Goal: Task Accomplishment & Management: Use online tool/utility

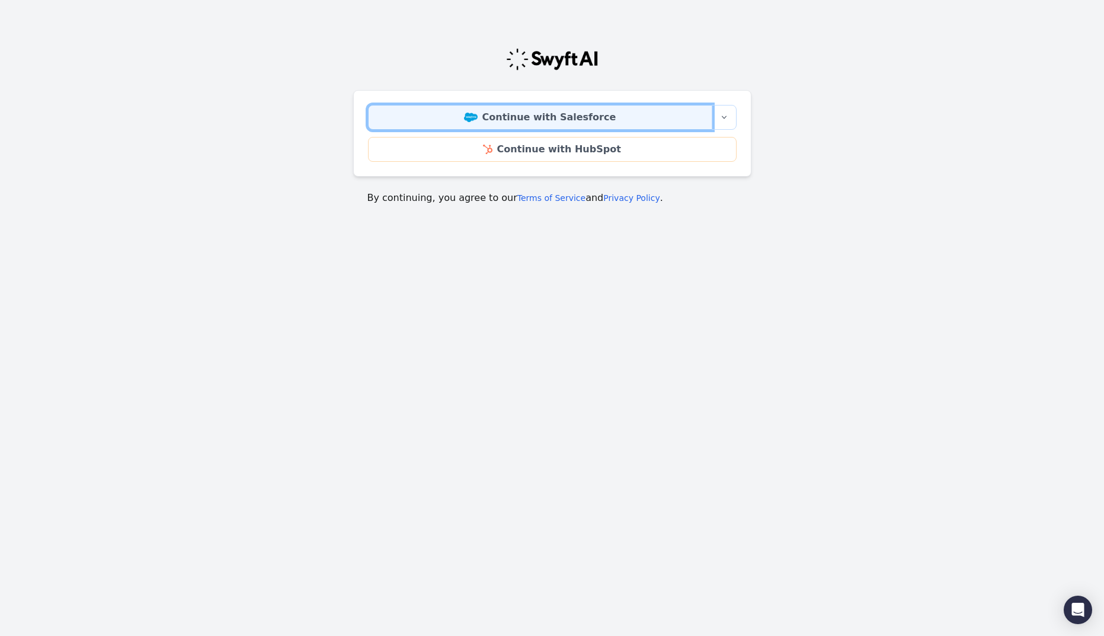
click at [632, 117] on link "Continue with Salesforce" at bounding box center [540, 117] width 344 height 25
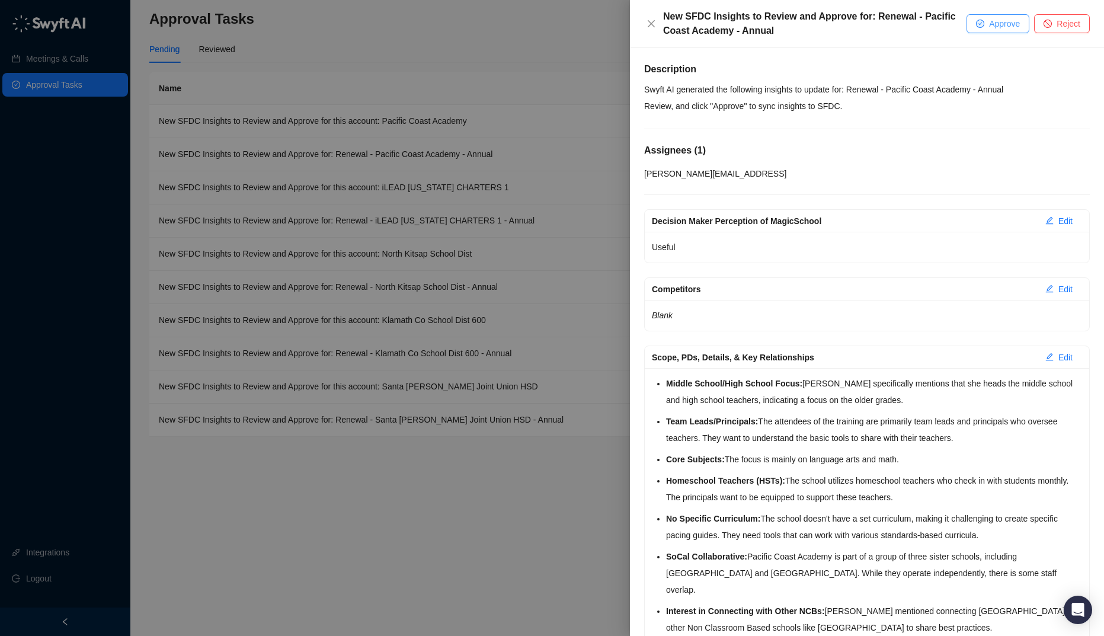
click at [991, 18] on span "Approve" at bounding box center [1004, 23] width 31 height 13
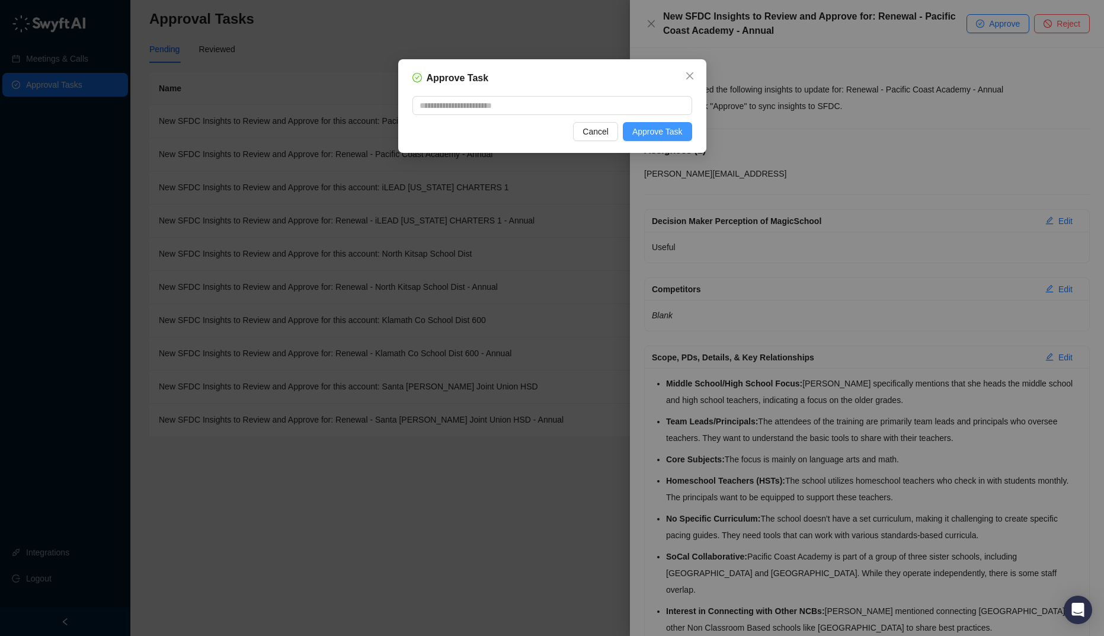
click at [687, 125] on button "Approve Task" at bounding box center [657, 131] width 69 height 19
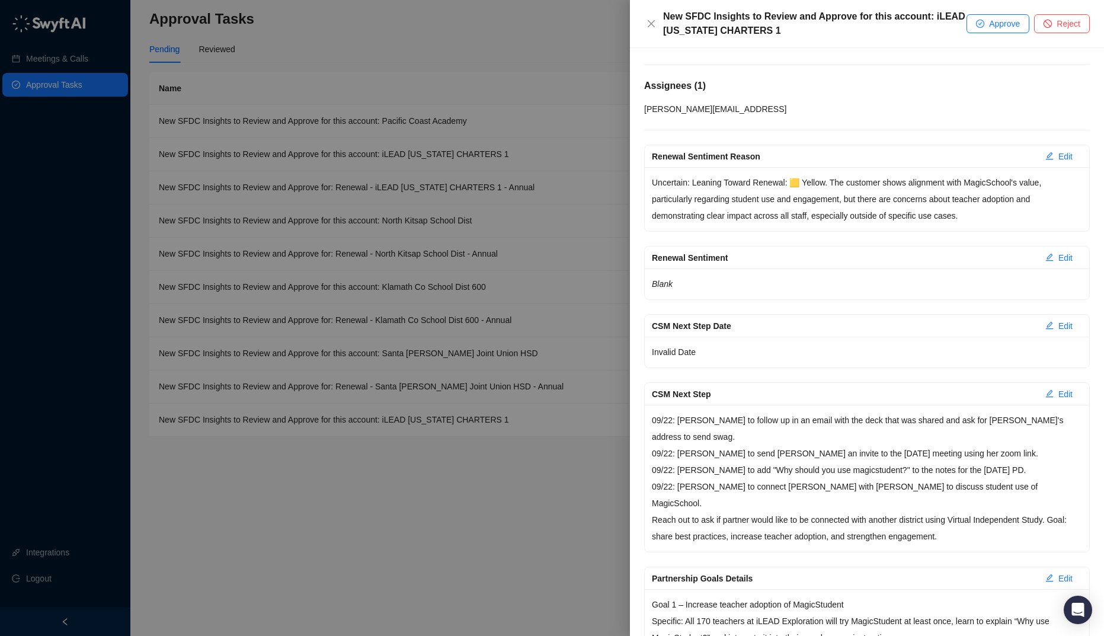
scroll to position [65, 0]
click at [1043, 385] on button "Edit" at bounding box center [1059, 393] width 46 height 19
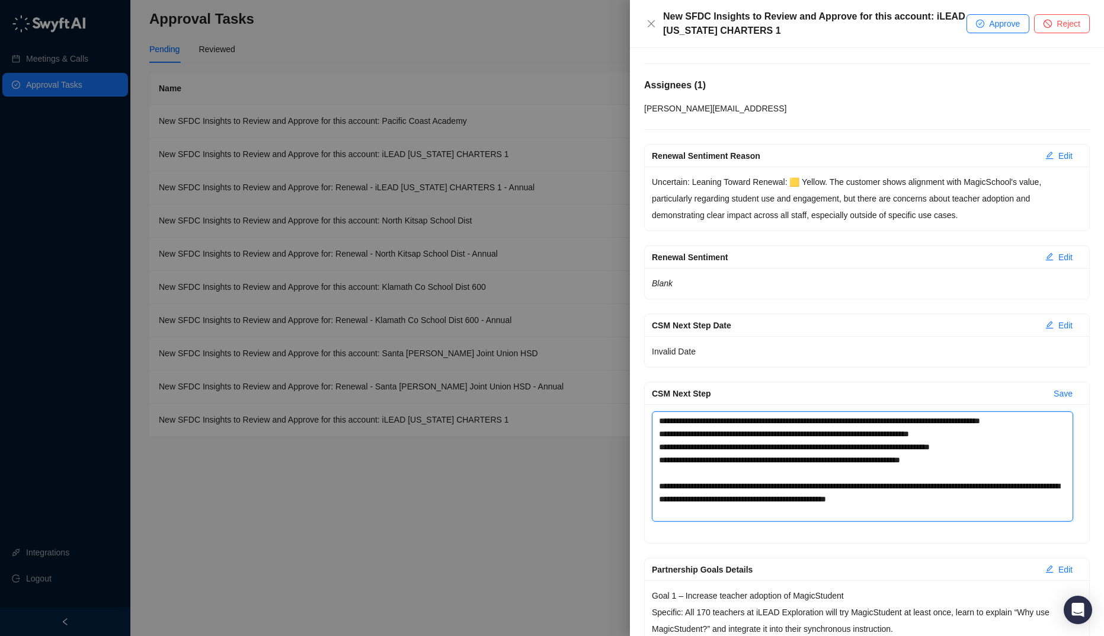
click at [719, 475] on textarea "**********" at bounding box center [862, 466] width 421 height 110
click at [716, 472] on textarea "**********" at bounding box center [862, 466] width 421 height 110
type textarea "**********"
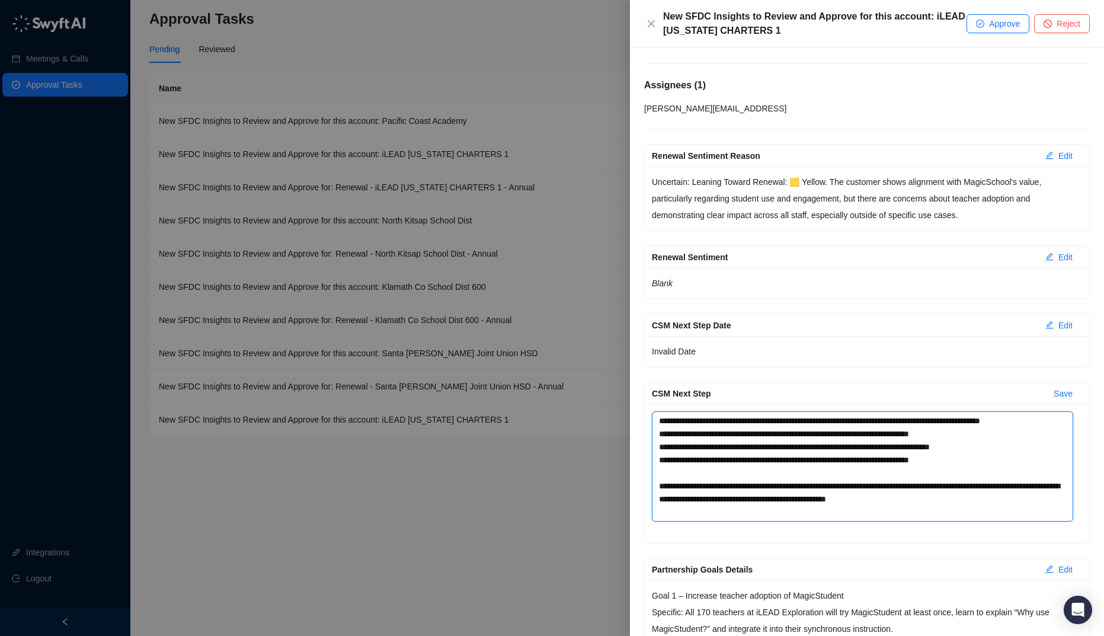
type textarea "**********"
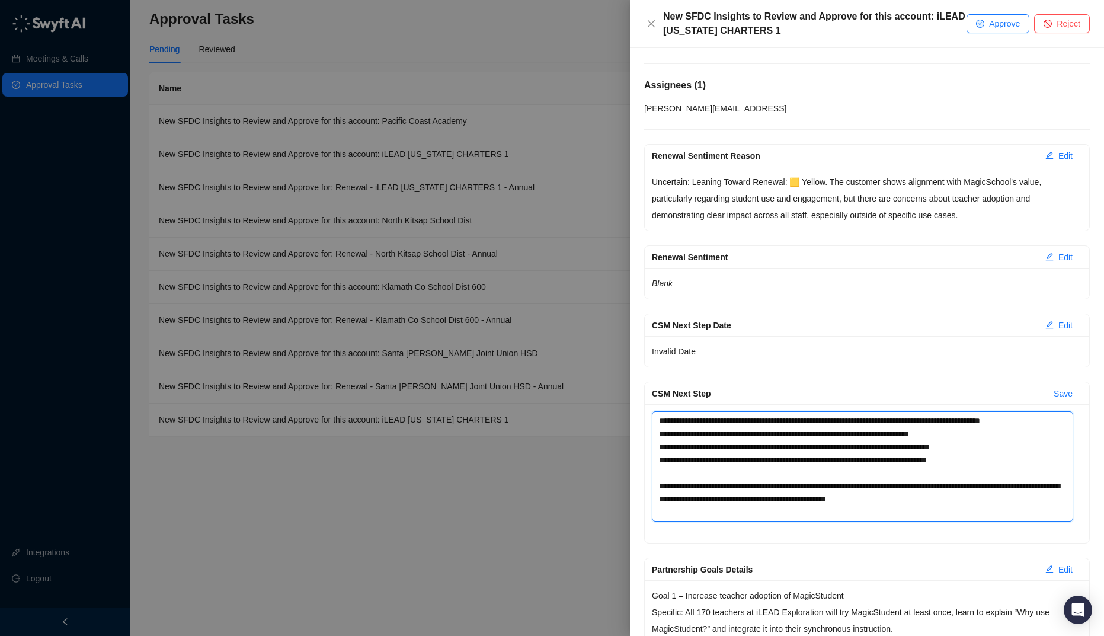
type textarea "**********"
click at [680, 475] on textarea "**********" at bounding box center [862, 466] width 421 height 110
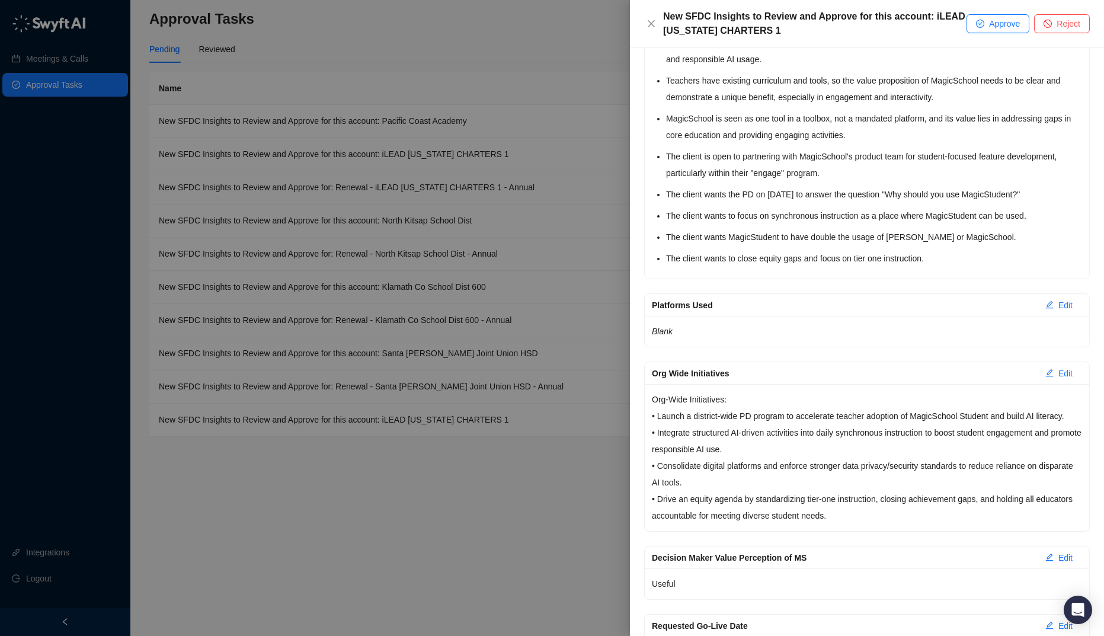
scroll to position [1417, 0]
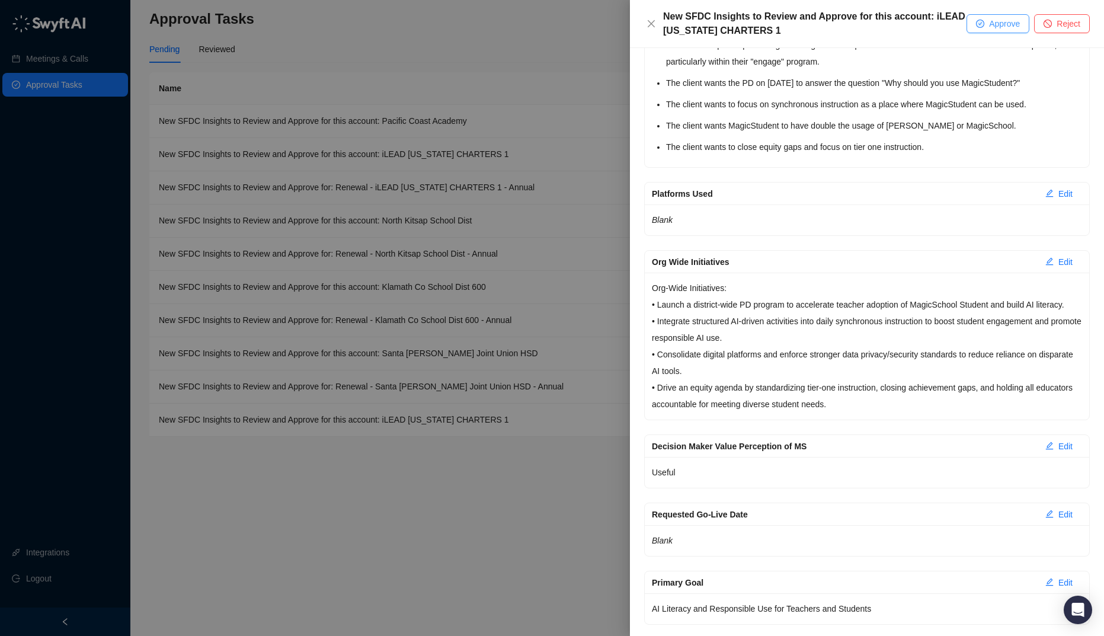
type textarea "**********"
click at [994, 28] on span "Approve" at bounding box center [1004, 23] width 31 height 13
type textarea "**********"
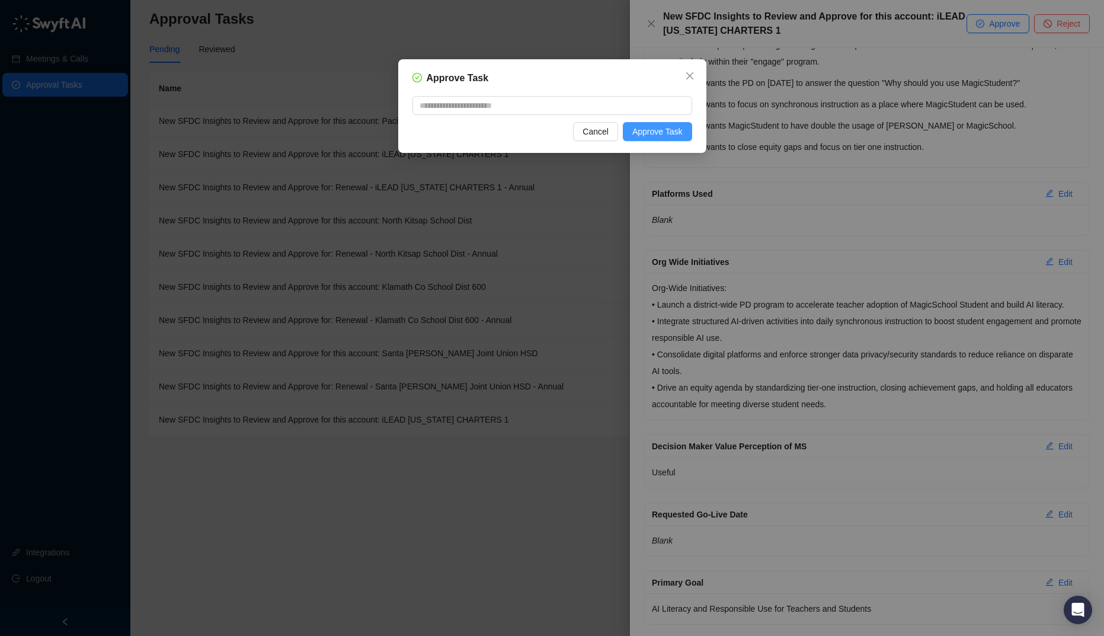
click at [664, 137] on span "Approve Task" at bounding box center [657, 131] width 50 height 13
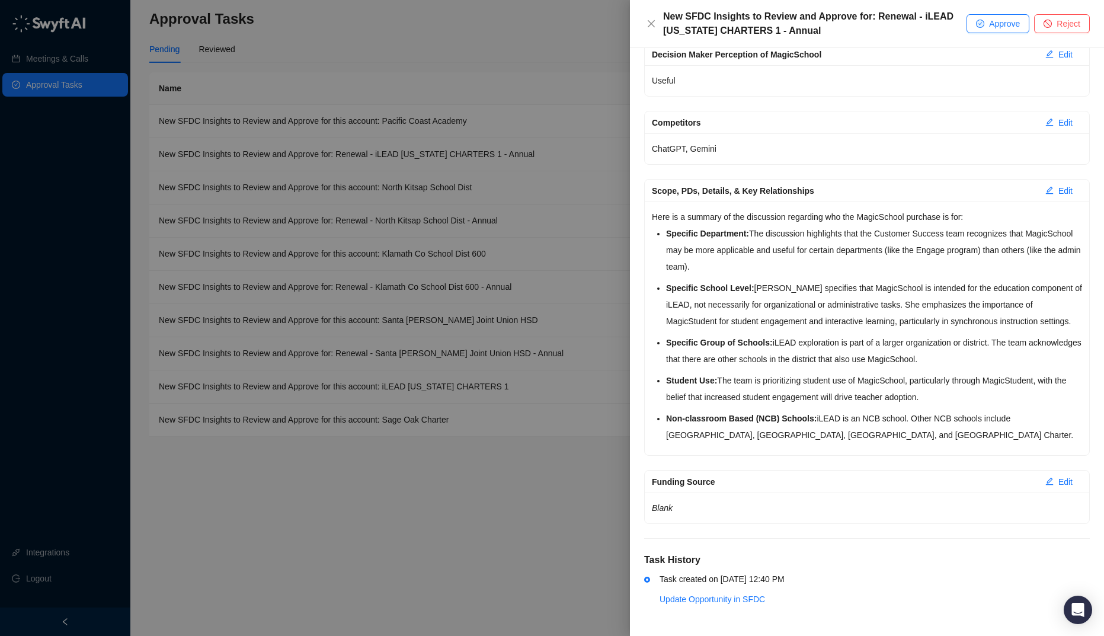
scroll to position [183, 0]
click at [993, 27] on span "Approve" at bounding box center [1004, 23] width 31 height 13
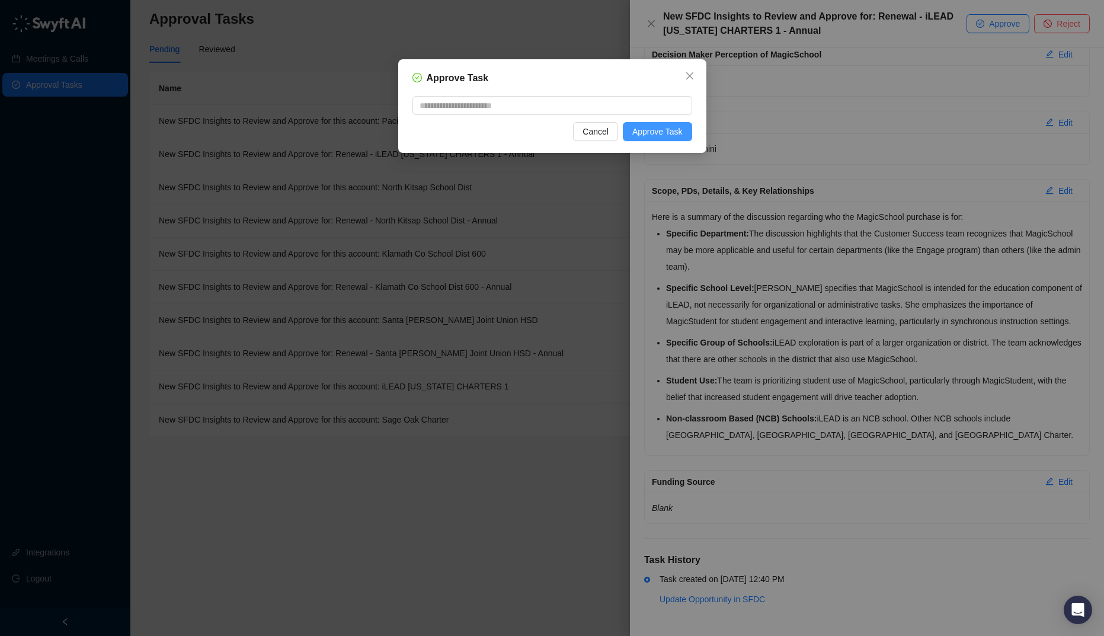
click at [677, 128] on span "Approve Task" at bounding box center [657, 131] width 50 height 13
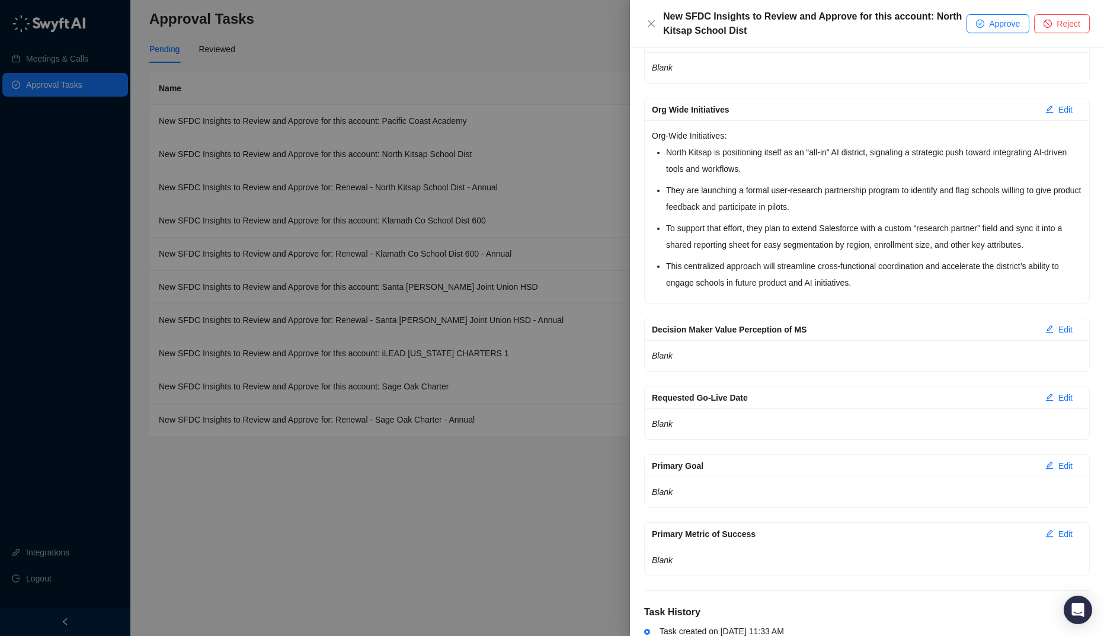
scroll to position [1267, 0]
click at [1001, 22] on span "Approve" at bounding box center [1004, 23] width 31 height 13
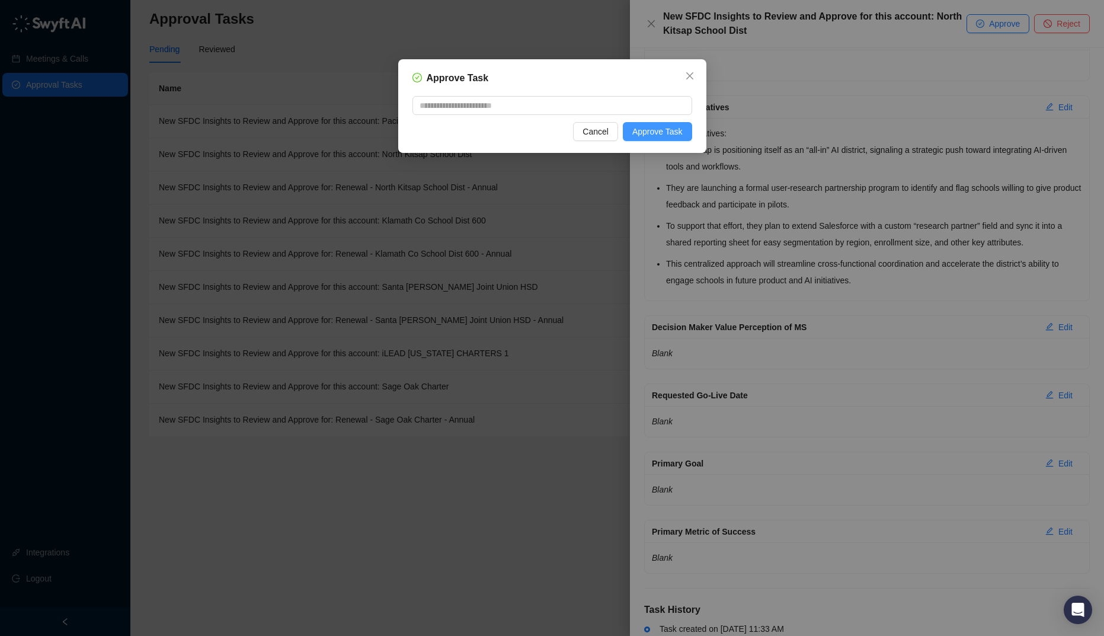
click at [645, 127] on span "Approve Task" at bounding box center [657, 131] width 50 height 13
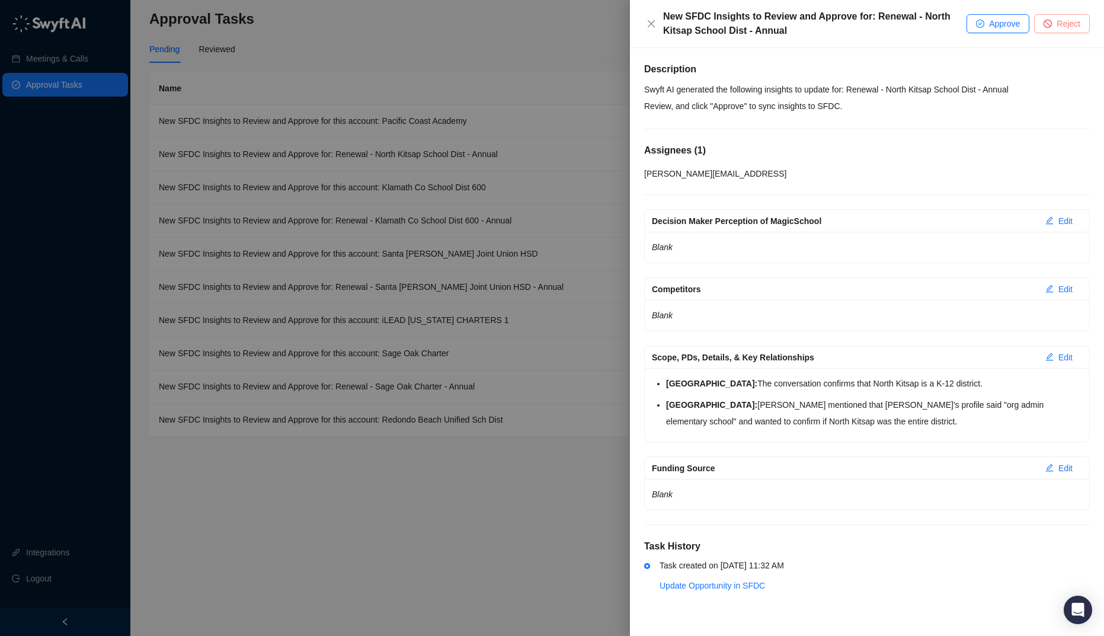
click at [1049, 28] on button "Reject" at bounding box center [1062, 23] width 56 height 19
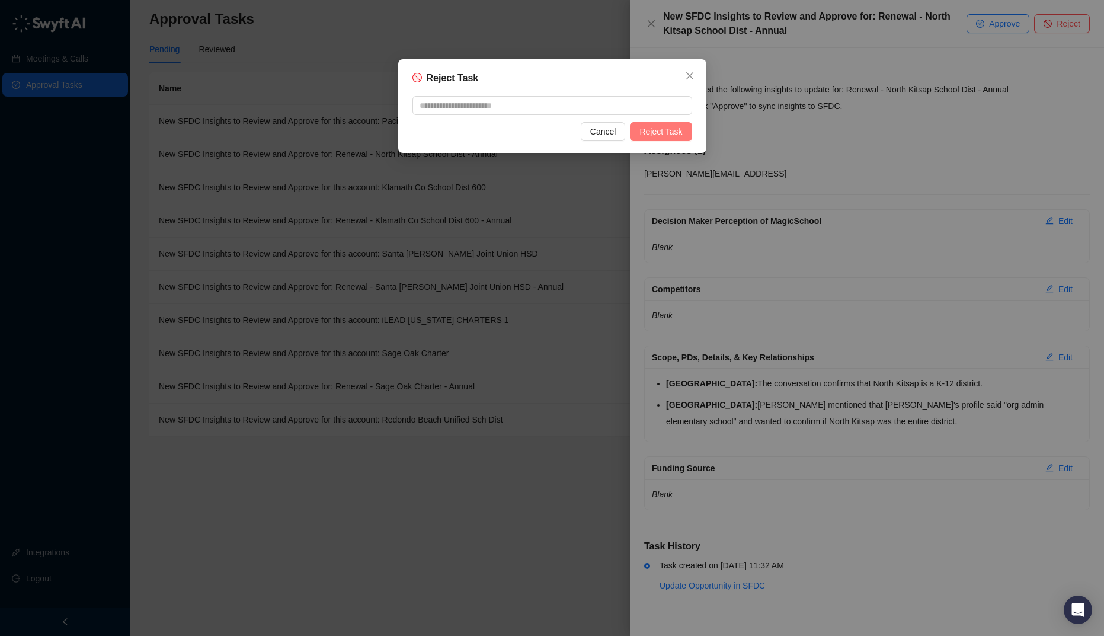
click at [648, 125] on span "Reject Task" at bounding box center [660, 131] width 43 height 13
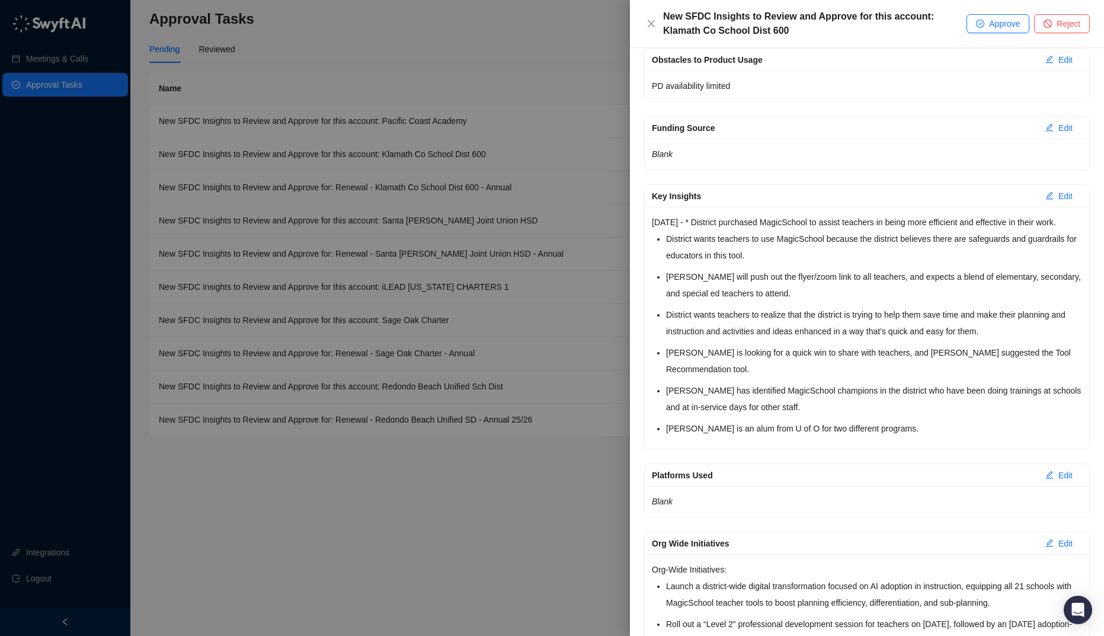
scroll to position [1135, 0]
click at [1001, 30] on button "Approve" at bounding box center [997, 23] width 63 height 19
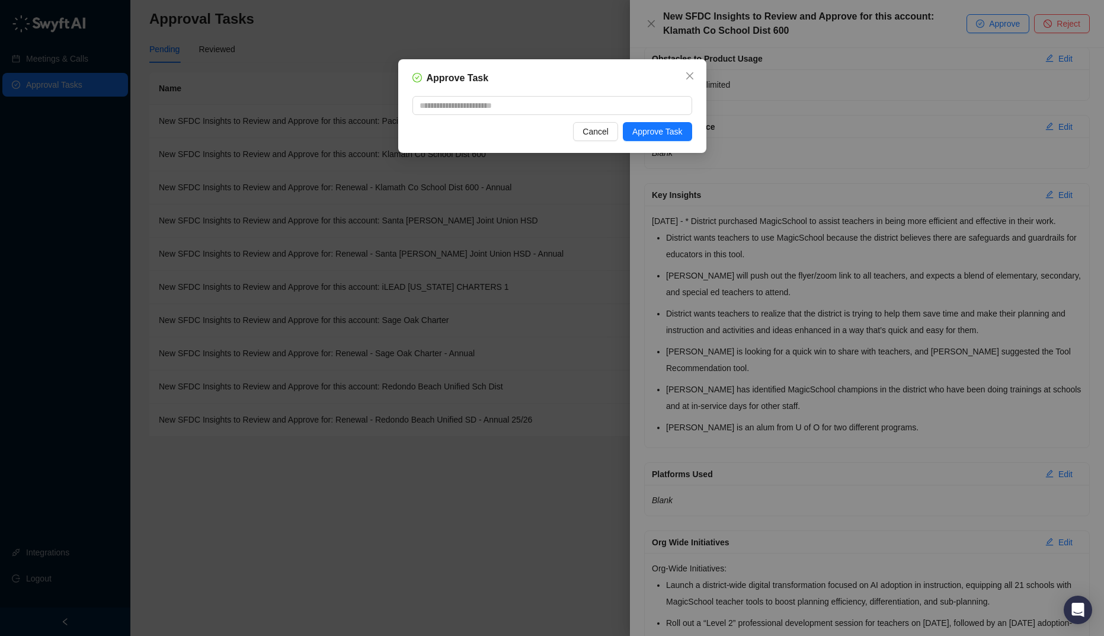
click at [692, 130] on div "Approve Task Cancel Approve Task" at bounding box center [552, 106] width 308 height 94
click at [687, 132] on button "Approve Task" at bounding box center [657, 131] width 69 height 19
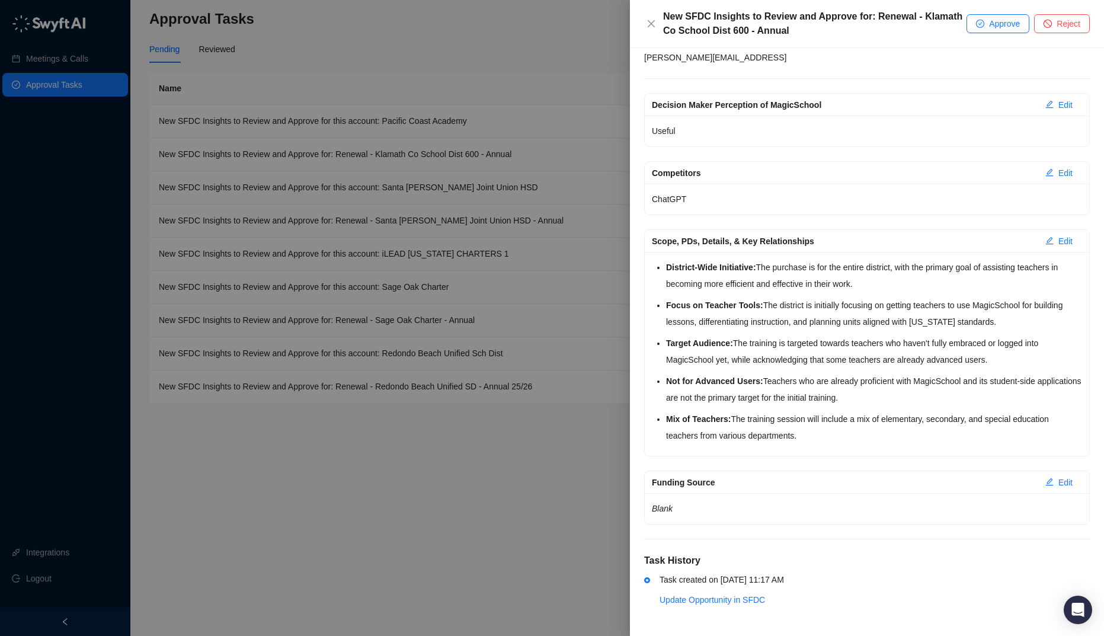
scroll to position [117, 0]
click at [1070, 20] on span "Reject" at bounding box center [1069, 23] width 24 height 13
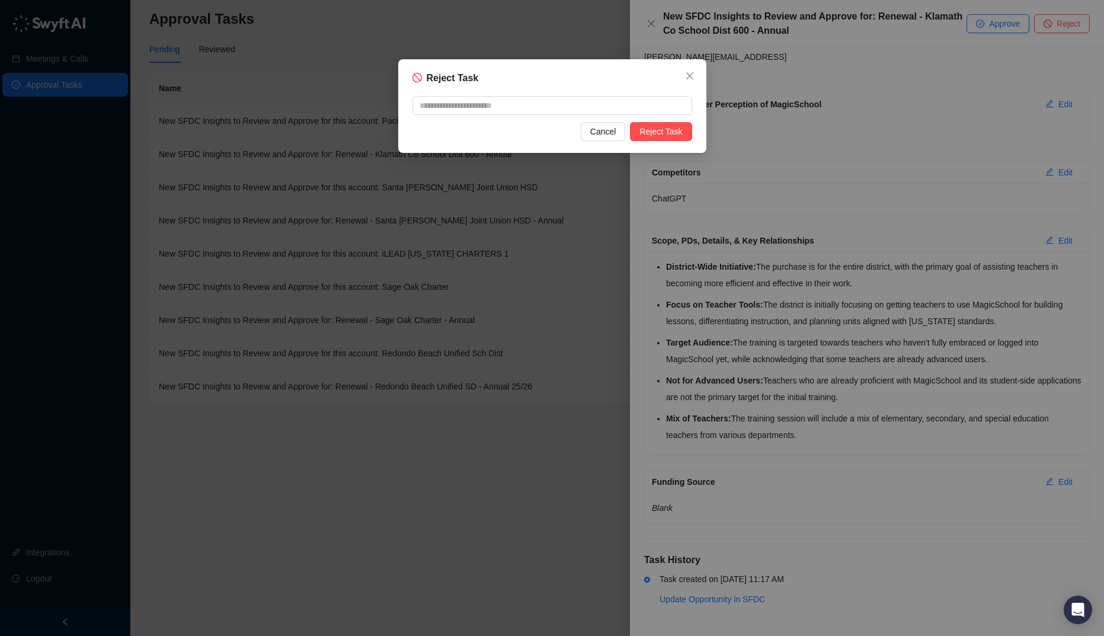
click at [671, 142] on div "Reject Task Cancel Reject Task" at bounding box center [552, 106] width 308 height 94
click at [671, 135] on span "Reject Task" at bounding box center [660, 131] width 43 height 13
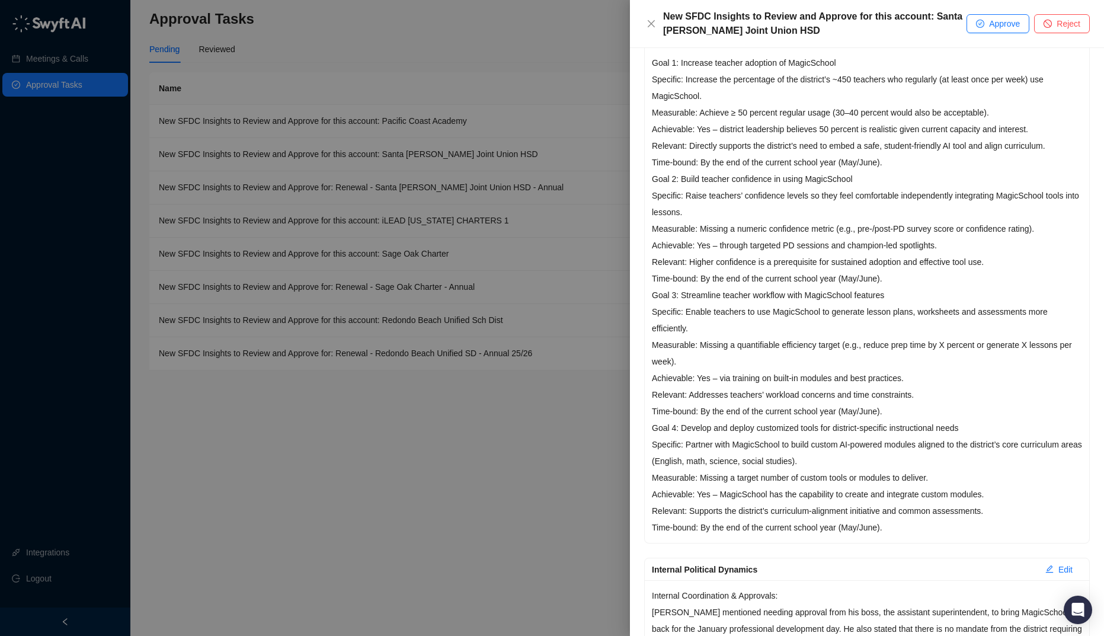
scroll to position [622, 0]
click at [1000, 29] on span "Approve" at bounding box center [1004, 23] width 31 height 13
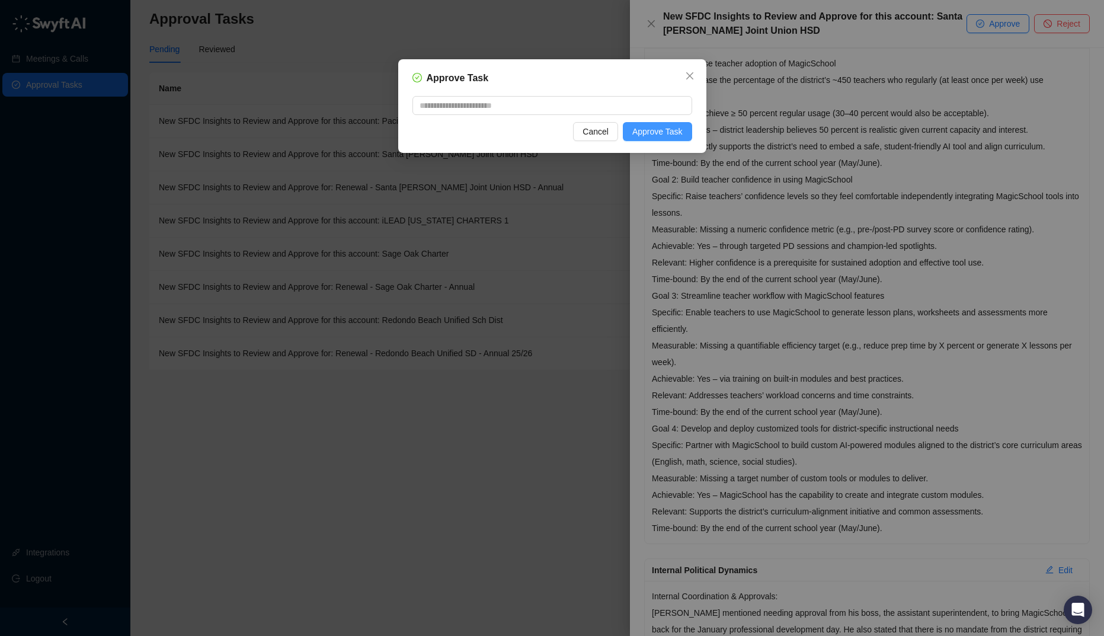
click at [674, 135] on span "Approve Task" at bounding box center [657, 131] width 50 height 13
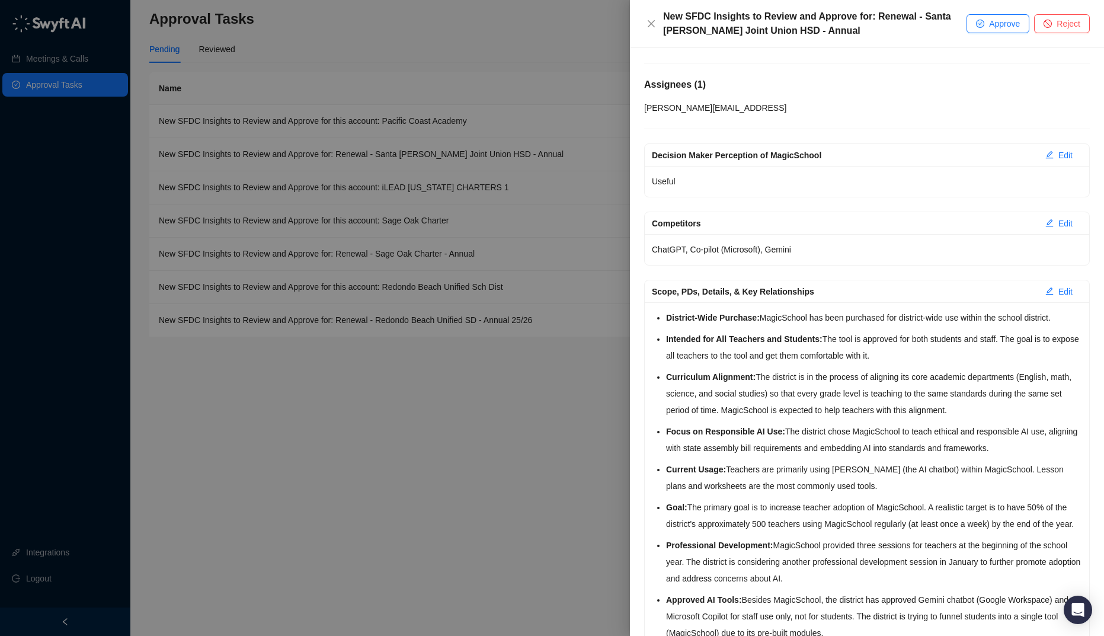
scroll to position [280, 0]
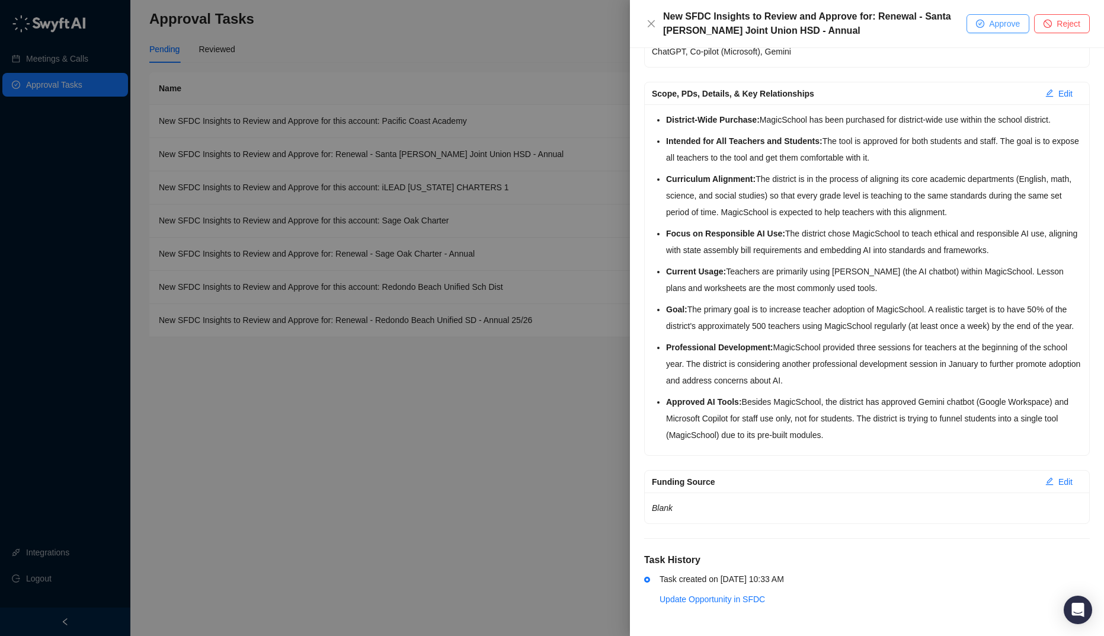
click at [977, 23] on icon "check-circle" at bounding box center [980, 23] width 7 height 7
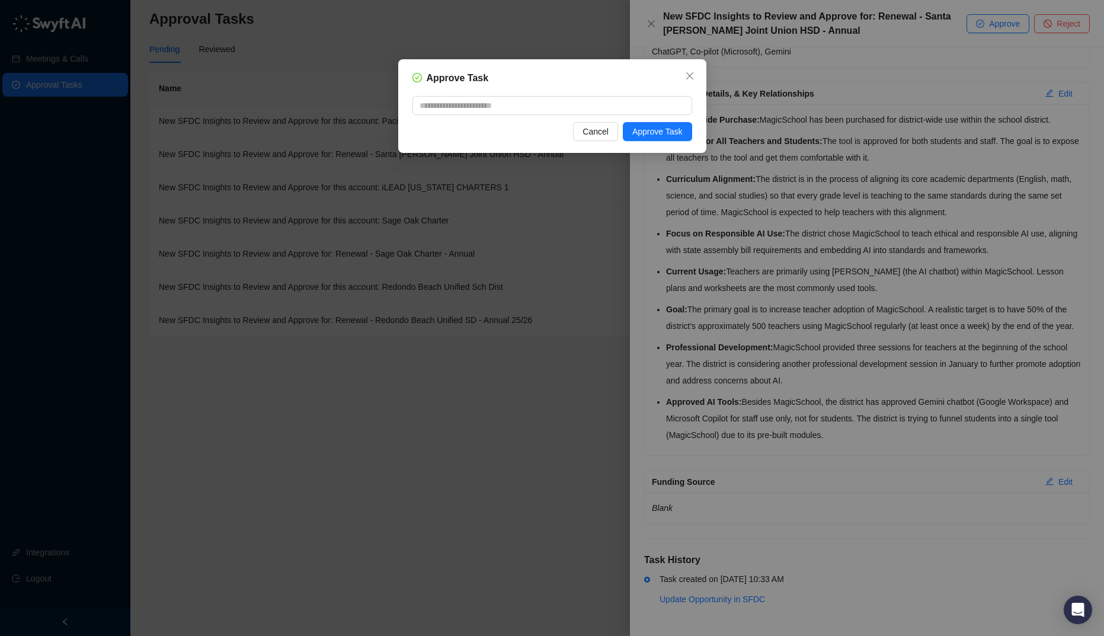
click at [694, 131] on div "Approve Task Cancel Approve Task" at bounding box center [552, 106] width 308 height 94
click at [636, 148] on div "Approve Task Cancel Approve Task" at bounding box center [552, 106] width 308 height 94
click at [672, 124] on button "Approve Task" at bounding box center [657, 131] width 69 height 19
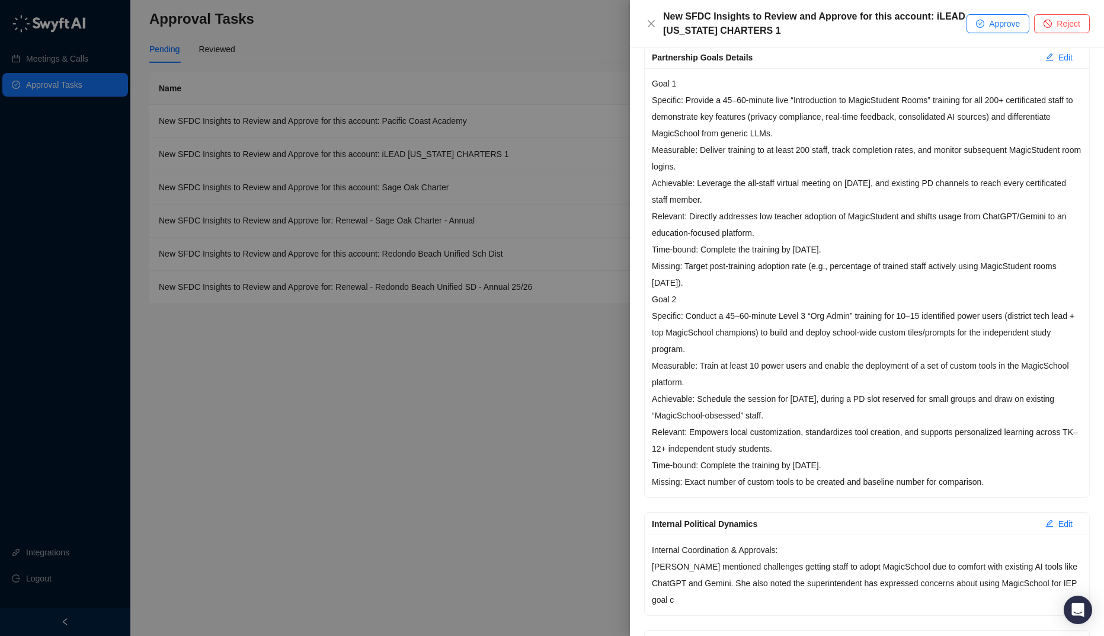
scroll to position [536, 0]
click at [1042, 26] on button "Reject" at bounding box center [1062, 23] width 56 height 19
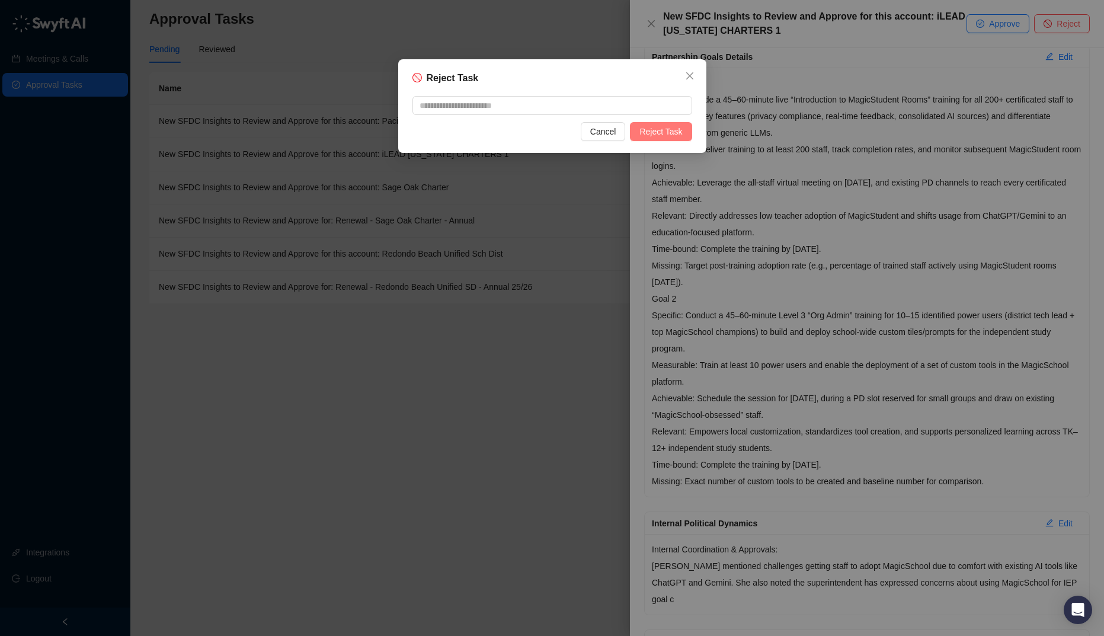
click at [645, 122] on button "Reject Task" at bounding box center [661, 131] width 62 height 19
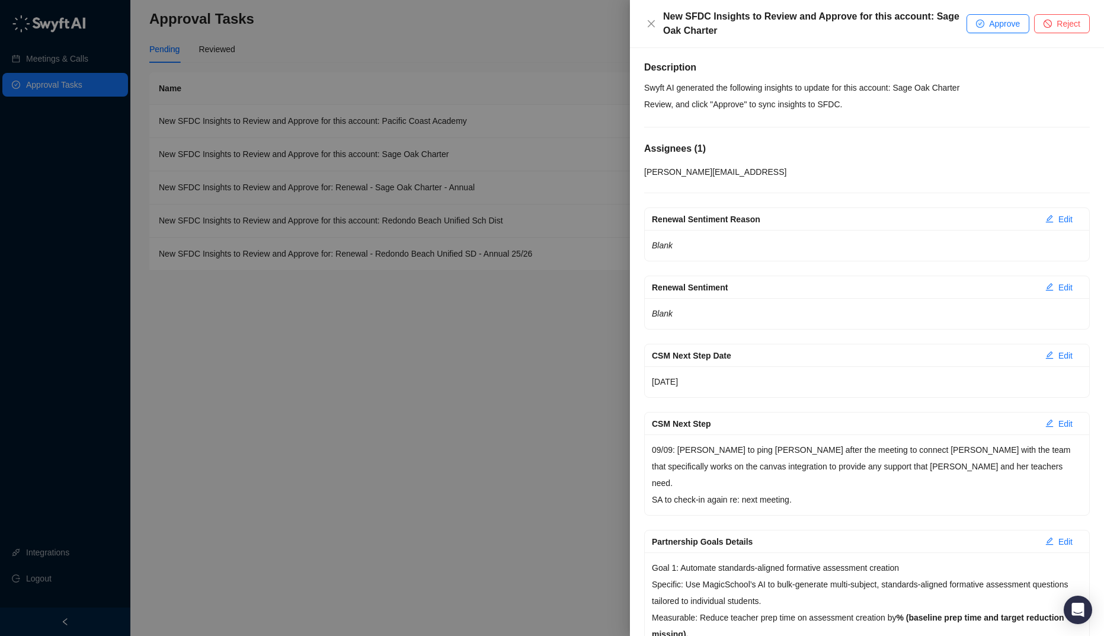
scroll to position [2, 0]
click at [1048, 20] on icon "stop" at bounding box center [1047, 24] width 8 height 8
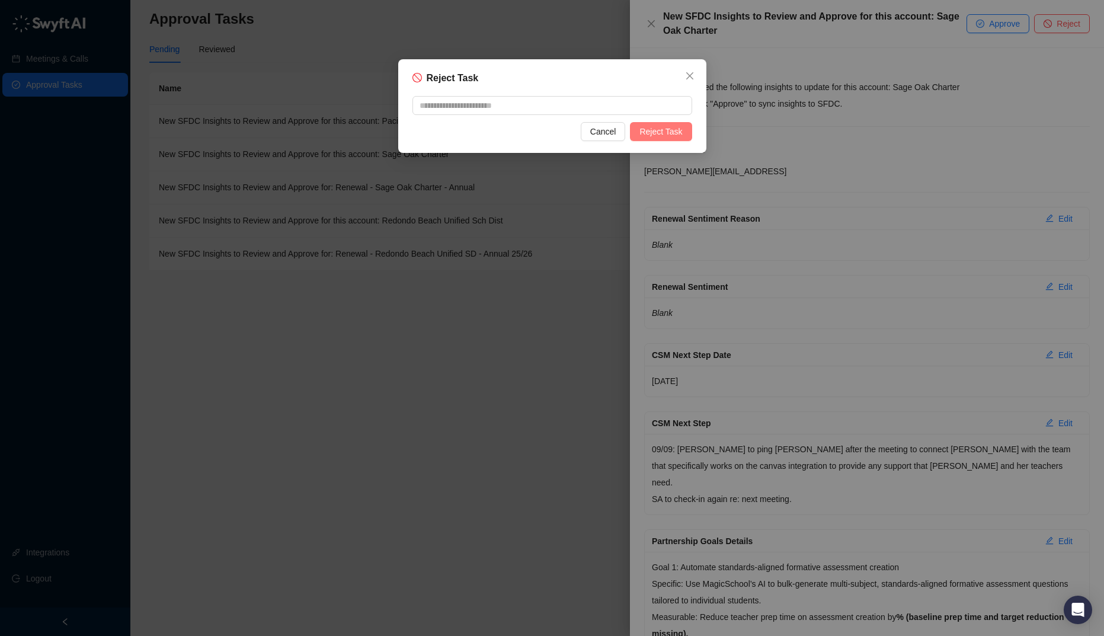
click at [654, 131] on span "Reject Task" at bounding box center [660, 131] width 43 height 13
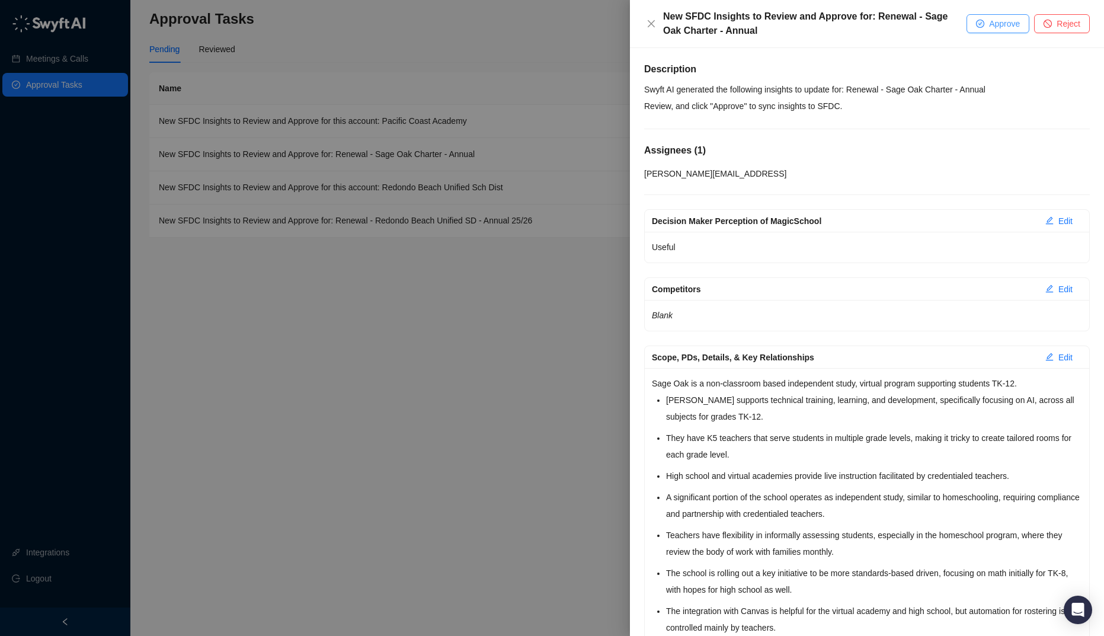
click at [998, 29] on span "Approve" at bounding box center [1004, 23] width 31 height 13
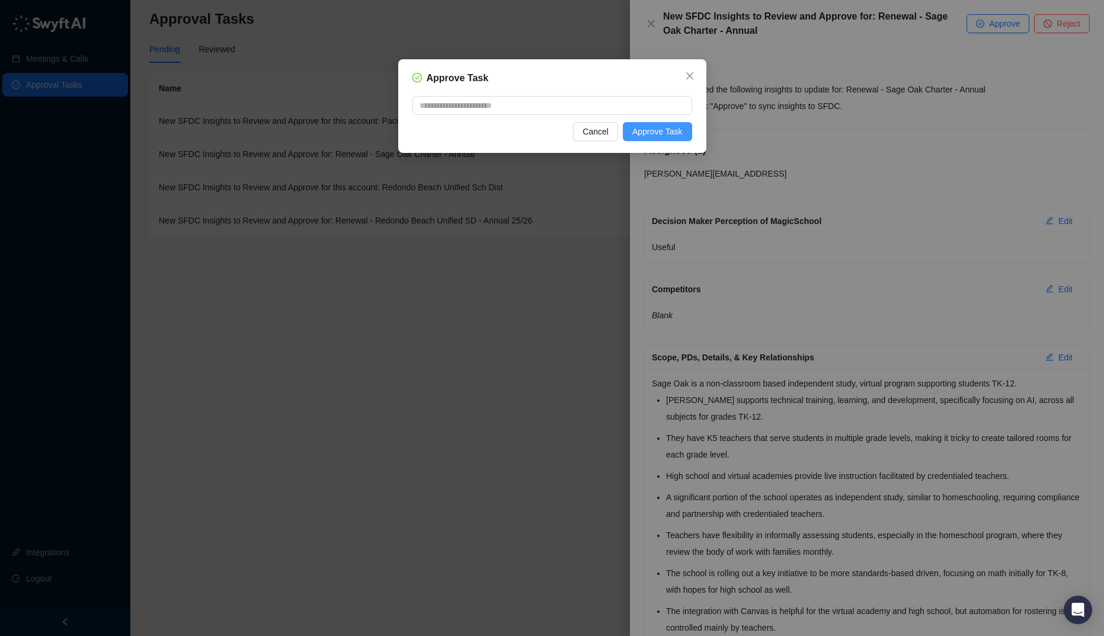
click at [639, 137] on span "Approve Task" at bounding box center [657, 131] width 50 height 13
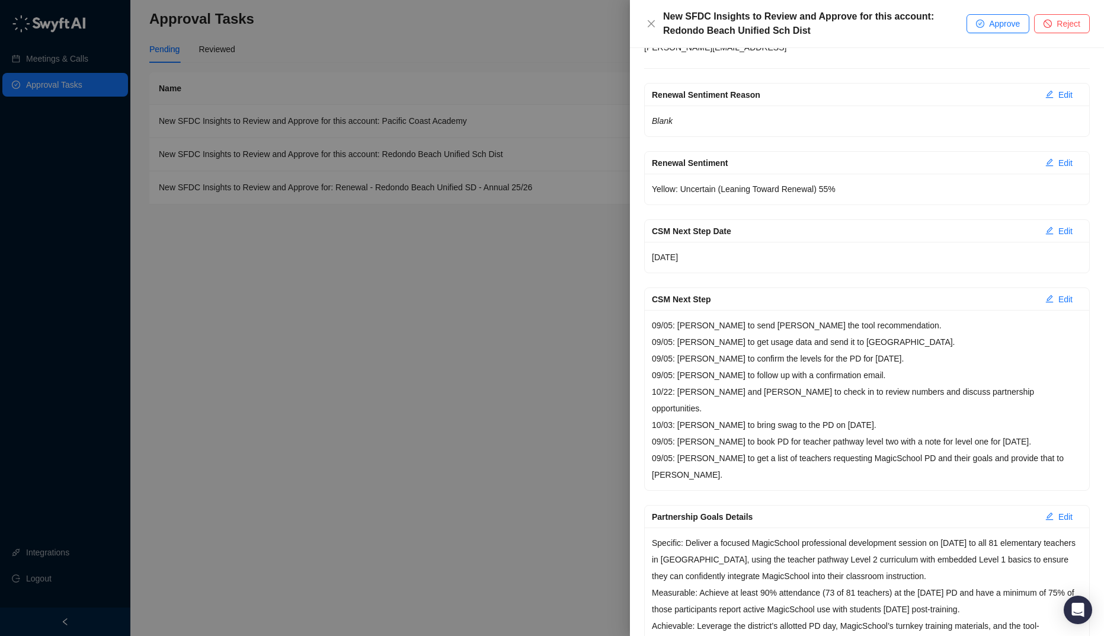
scroll to position [360, 0]
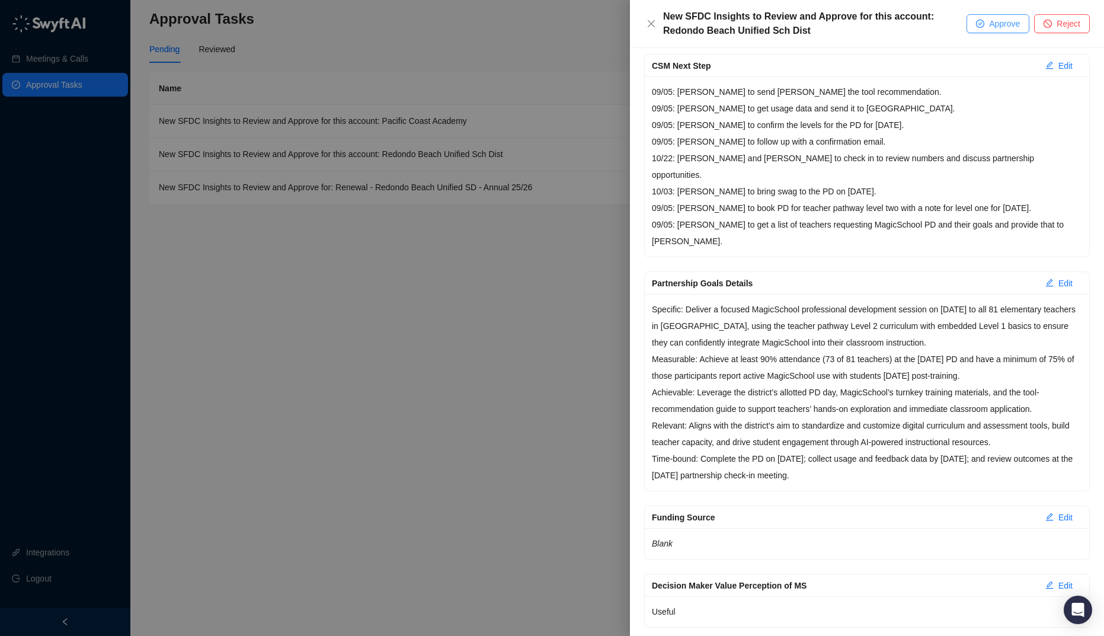
click at [998, 25] on span "Approve" at bounding box center [1004, 23] width 31 height 13
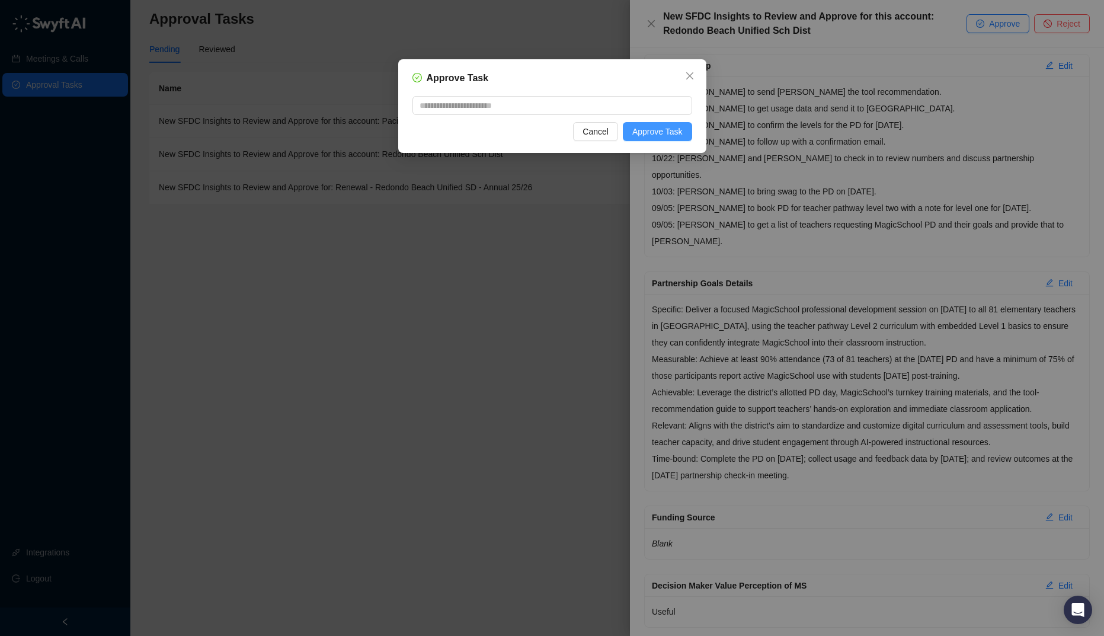
click at [676, 132] on span "Approve Task" at bounding box center [657, 131] width 50 height 13
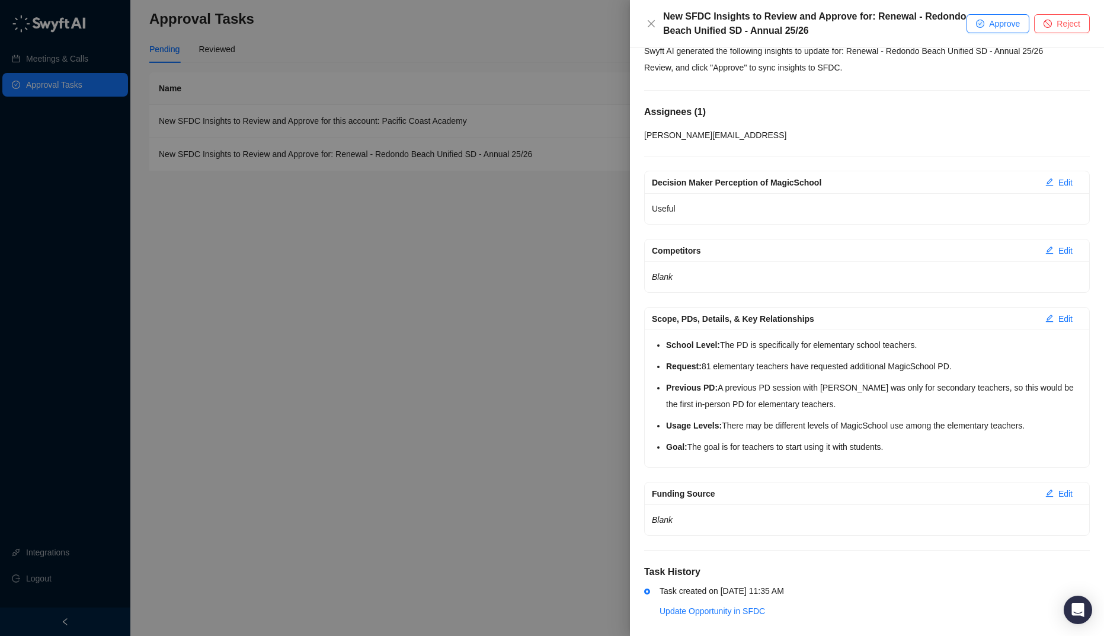
scroll to position [50, 0]
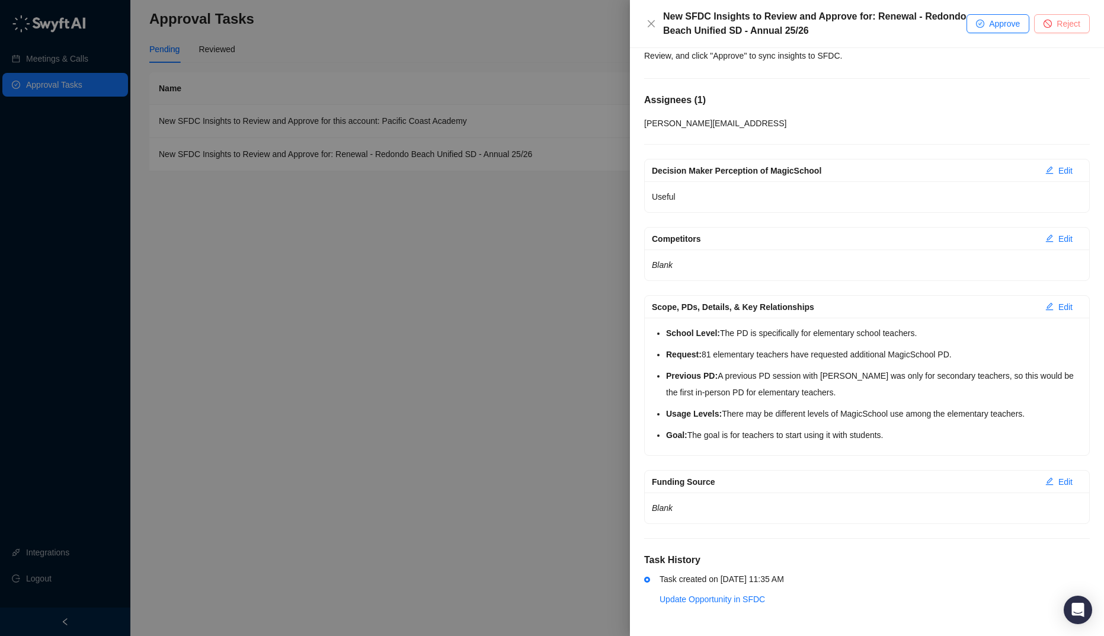
click at [1052, 20] on button "Reject" at bounding box center [1062, 23] width 56 height 19
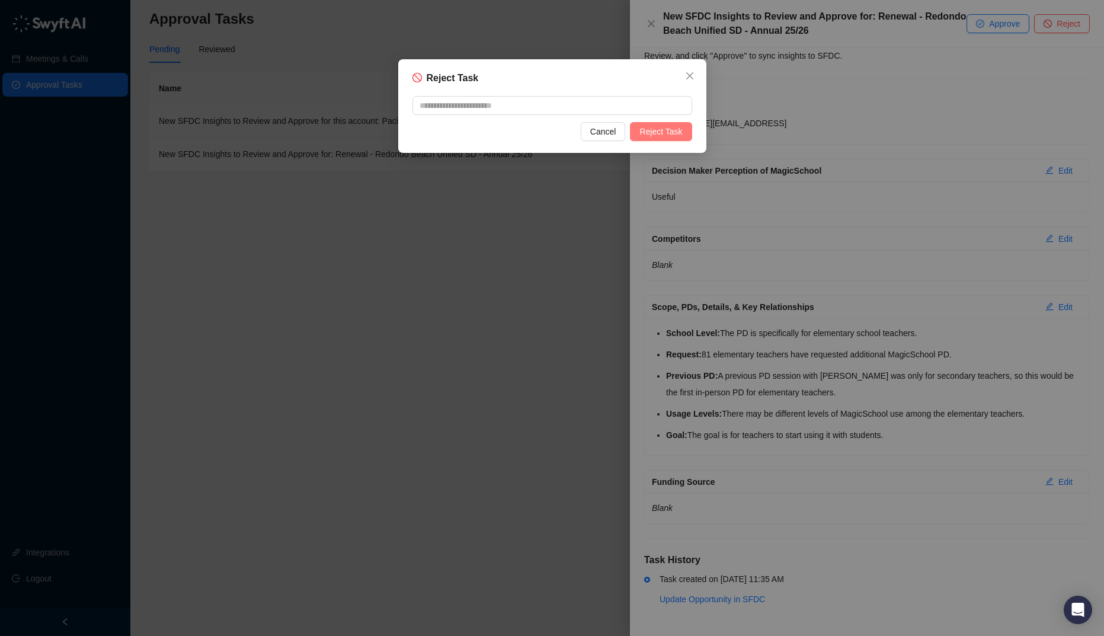
click at [675, 134] on span "Reject Task" at bounding box center [660, 131] width 43 height 13
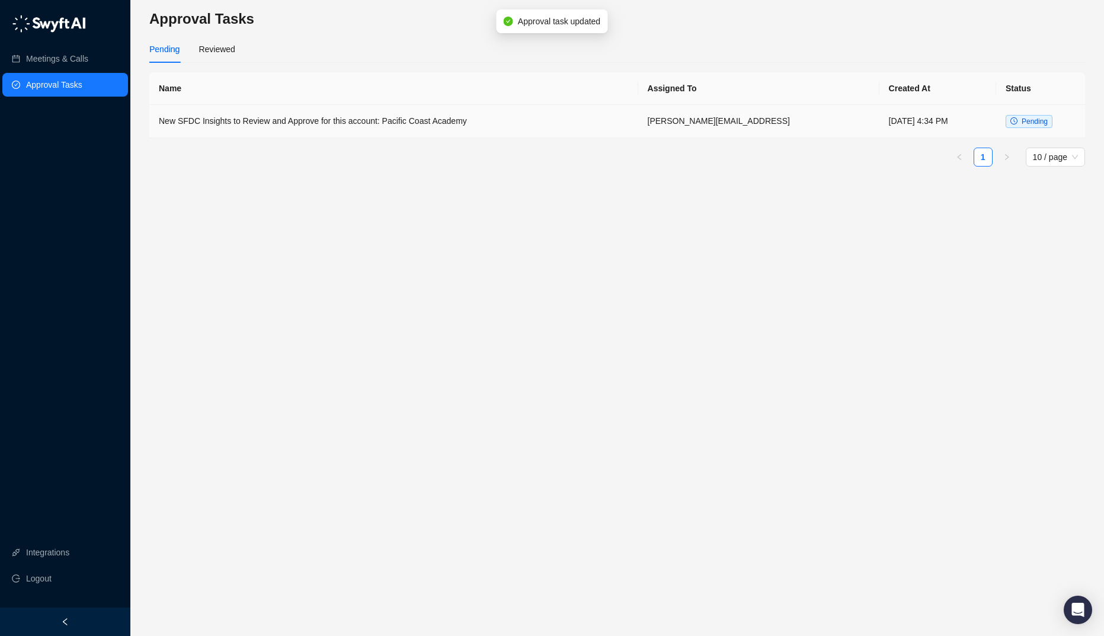
click at [685, 130] on td "jose@magicschool.ai" at bounding box center [758, 121] width 241 height 33
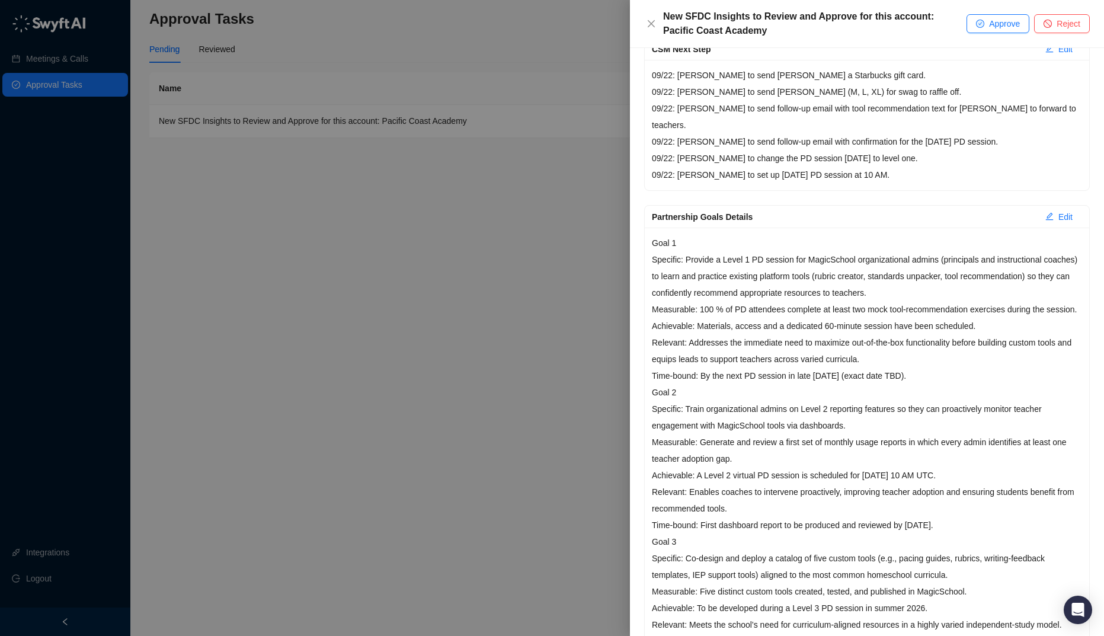
scroll to position [214, 0]
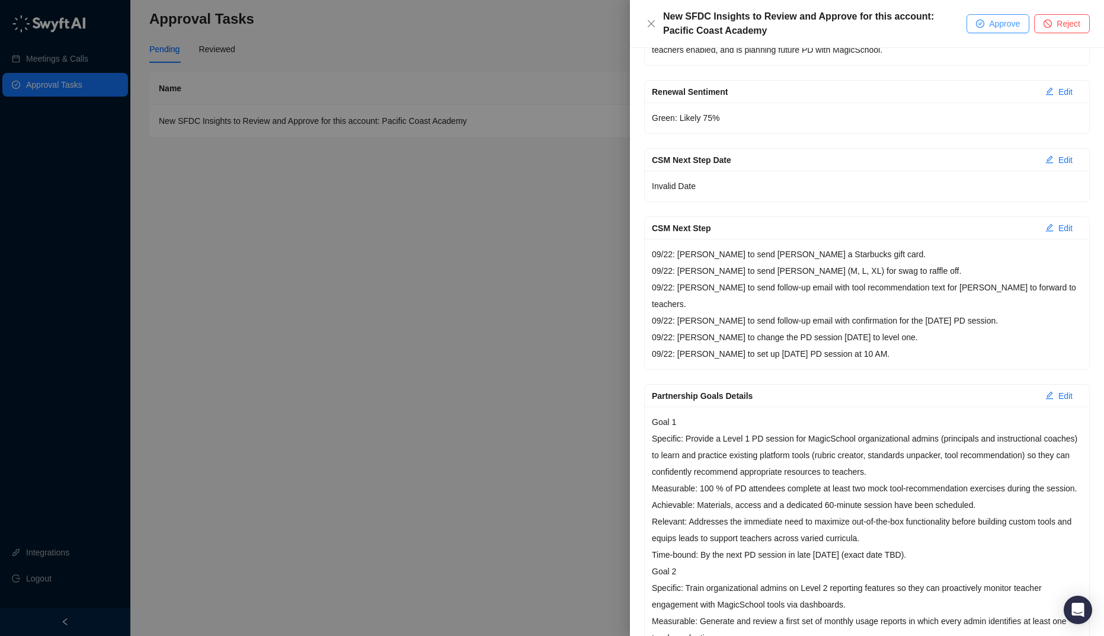
click at [1000, 20] on span "Approve" at bounding box center [1004, 23] width 31 height 13
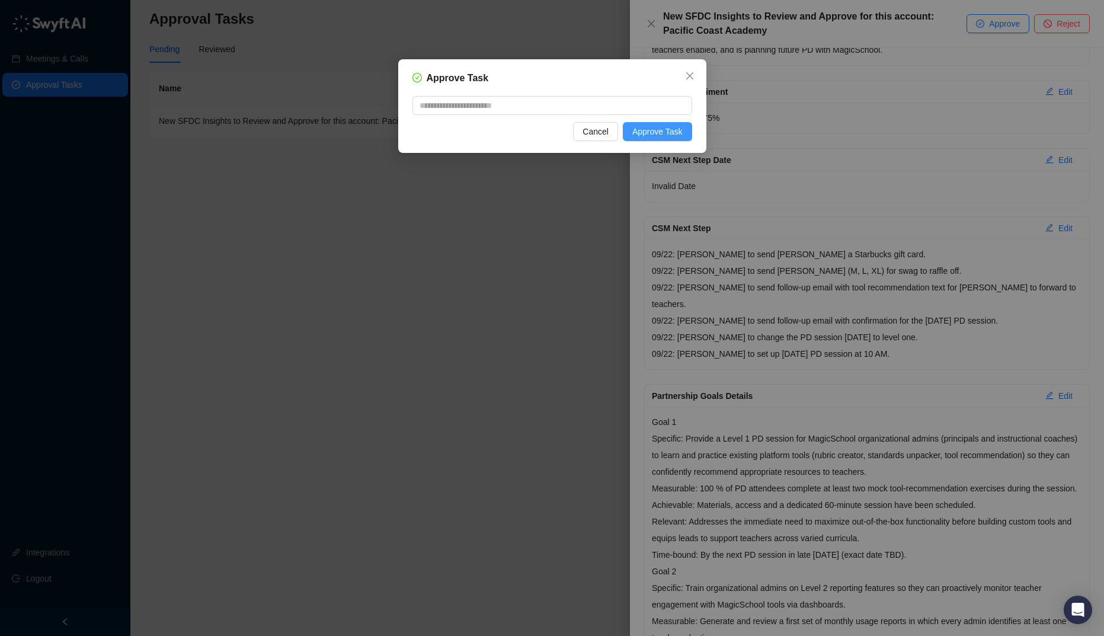
click at [681, 126] on span "Approve Task" at bounding box center [657, 131] width 50 height 13
